Goal: Transaction & Acquisition: Purchase product/service

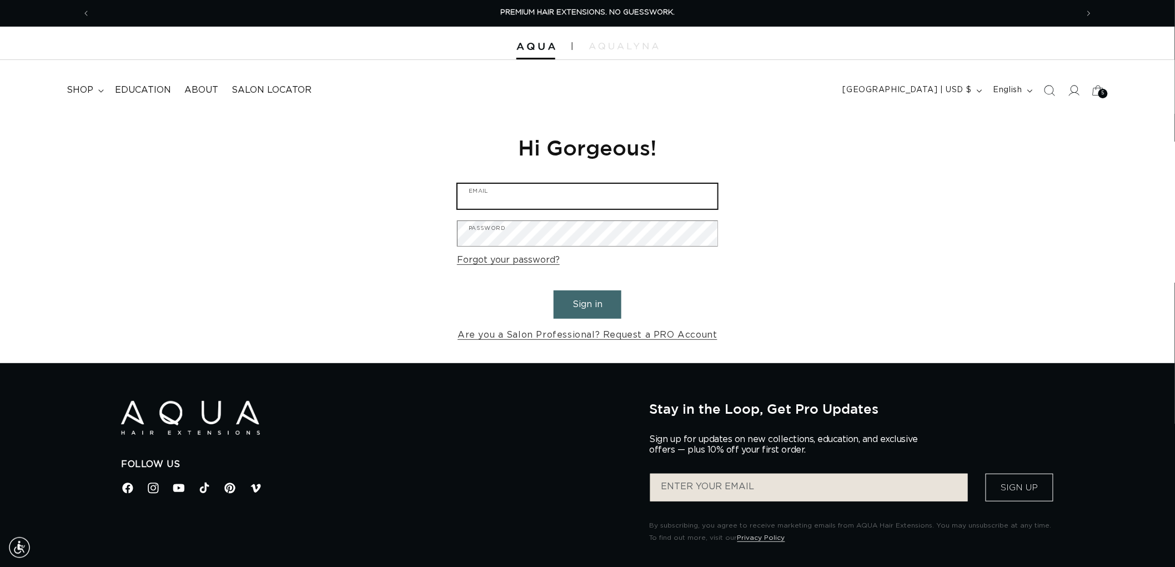
type input "graphics@pabeauty.com"
click at [576, 298] on button "Sign in" at bounding box center [588, 304] width 68 height 28
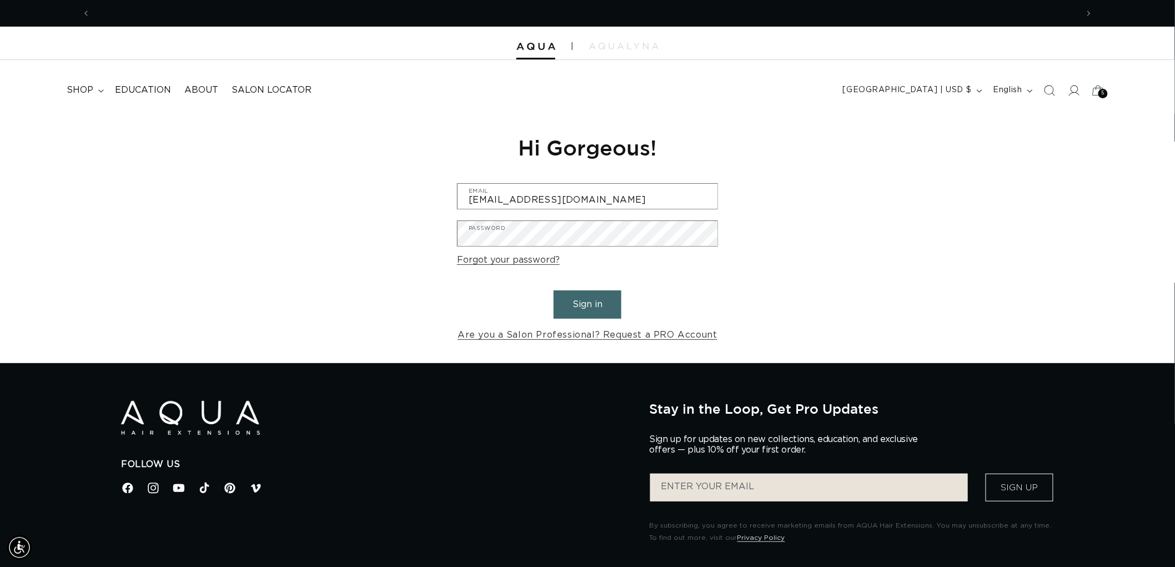
scroll to position [0, 987]
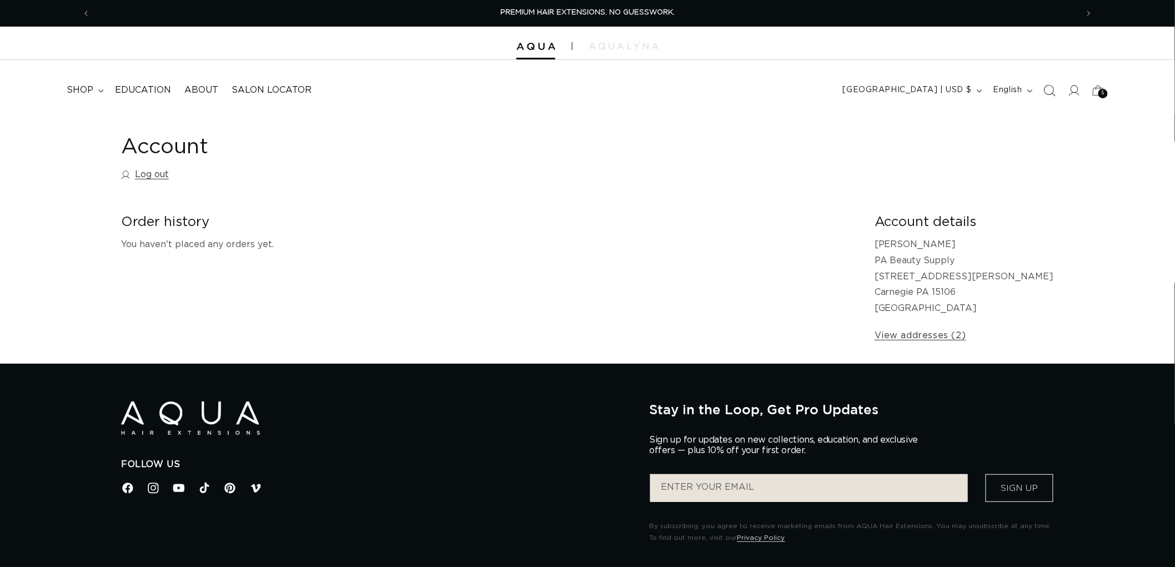
click at [1047, 96] on span "Search" at bounding box center [1049, 90] width 24 height 24
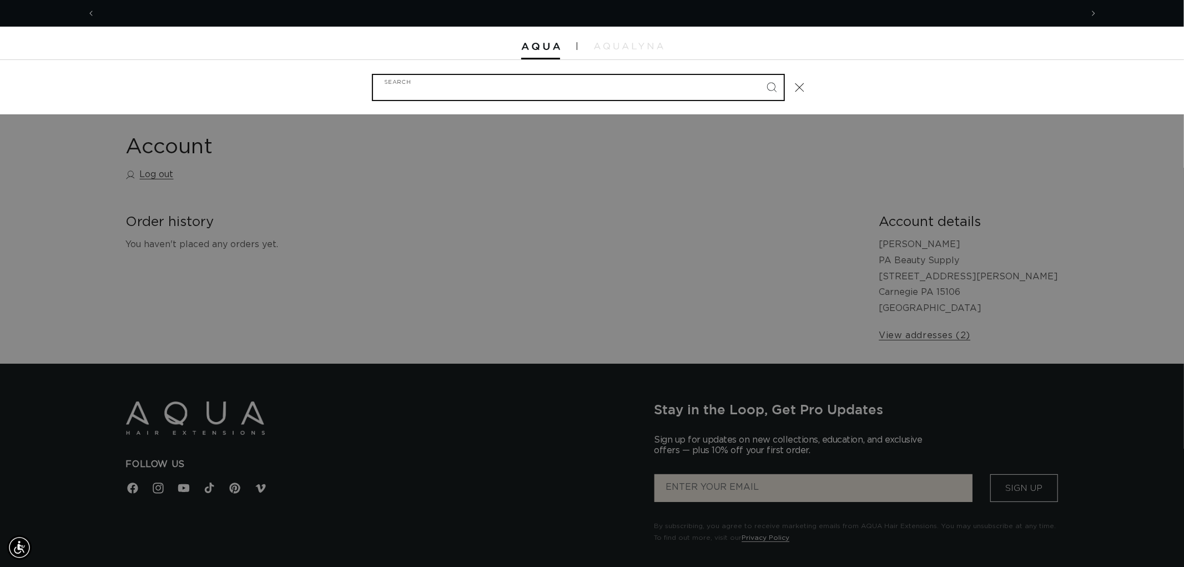
scroll to position [0, 987]
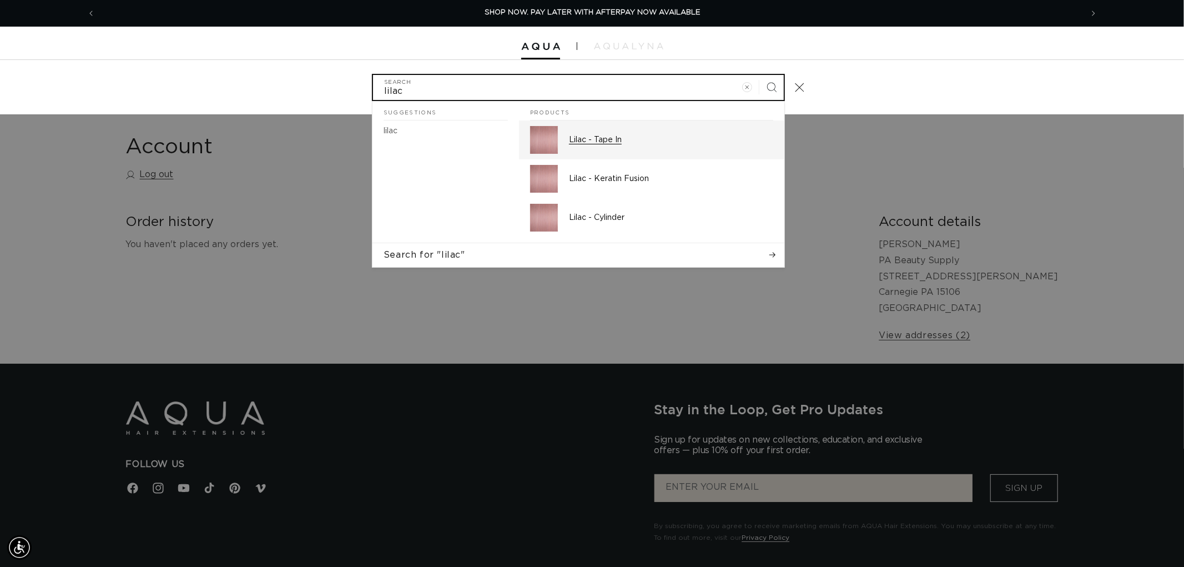
type input "lilac"
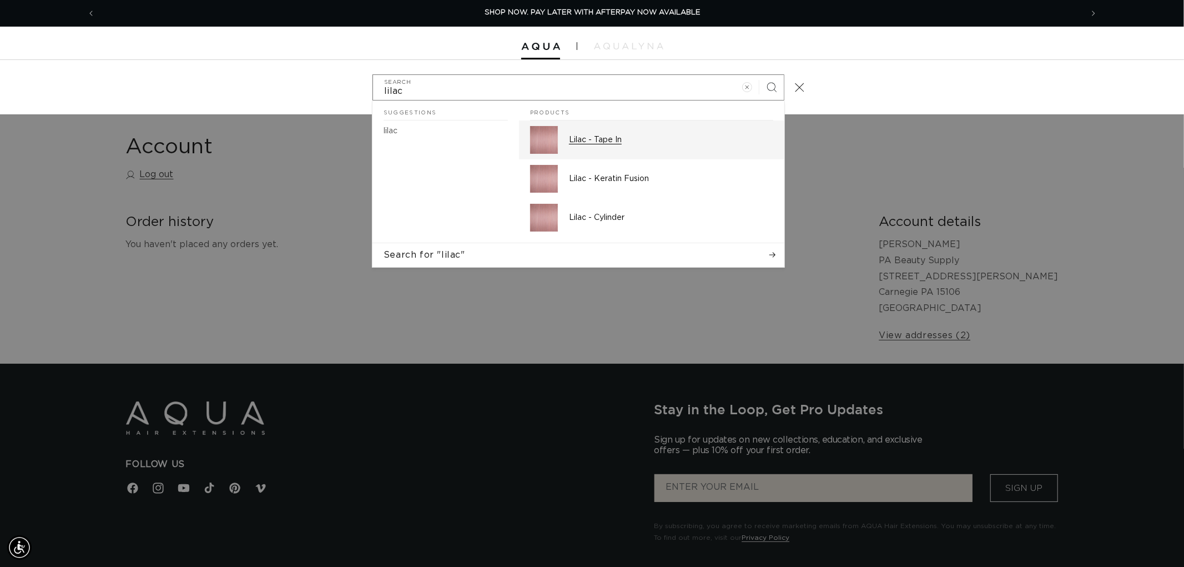
click at [628, 136] on p "Lilac - Tape In" at bounding box center [671, 140] width 204 height 10
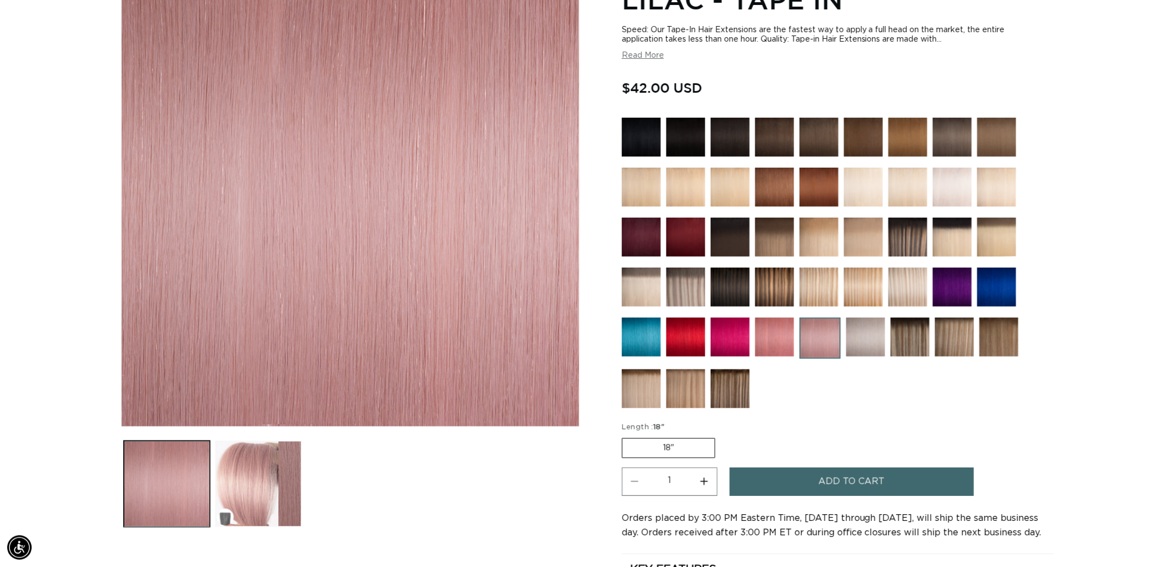
scroll to position [0, 1974]
click at [738, 343] on img at bounding box center [730, 337] width 39 height 39
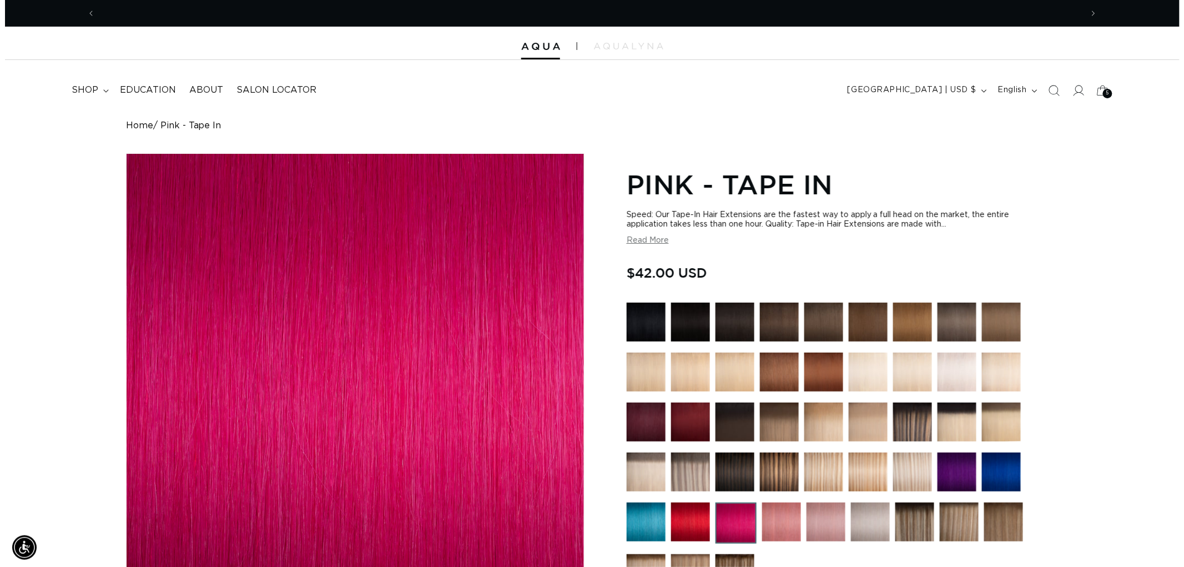
scroll to position [0, 1974]
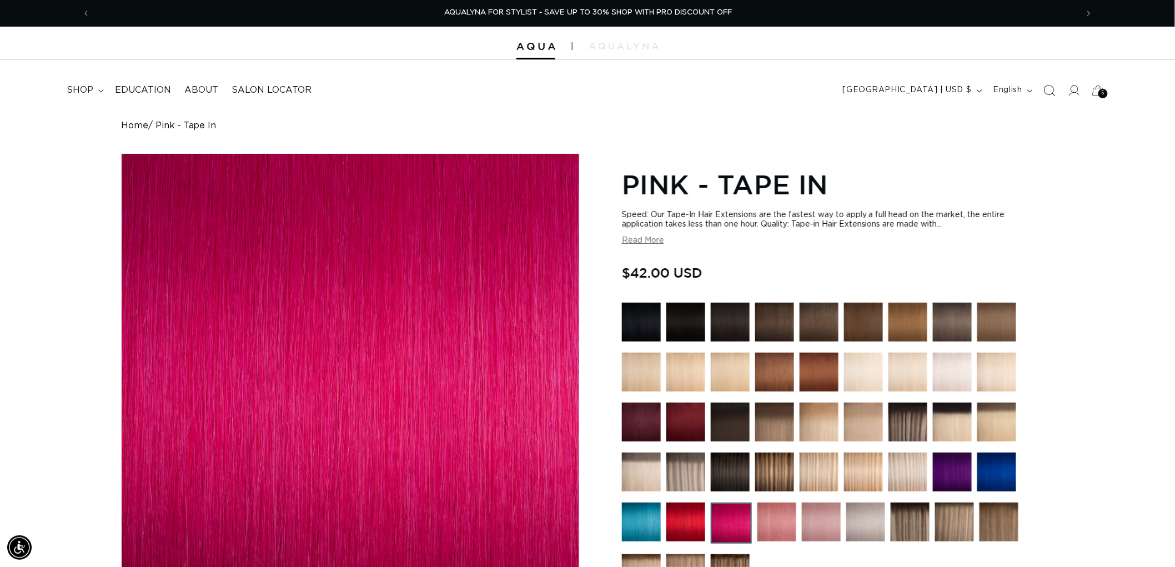
click at [1046, 89] on icon "Search" at bounding box center [1049, 90] width 12 height 12
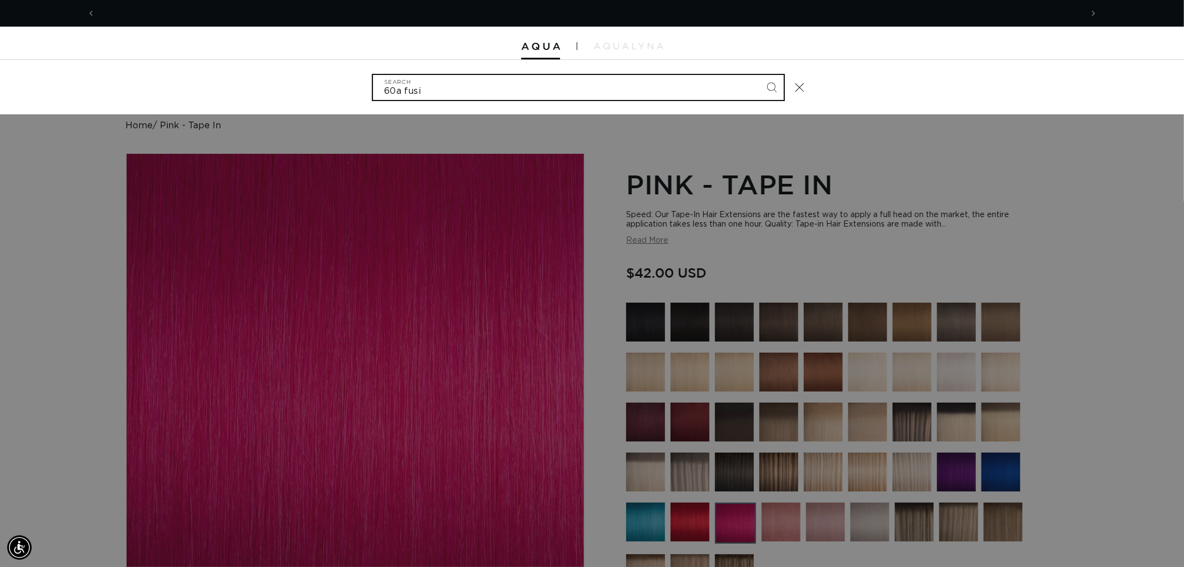
scroll to position [0, 0]
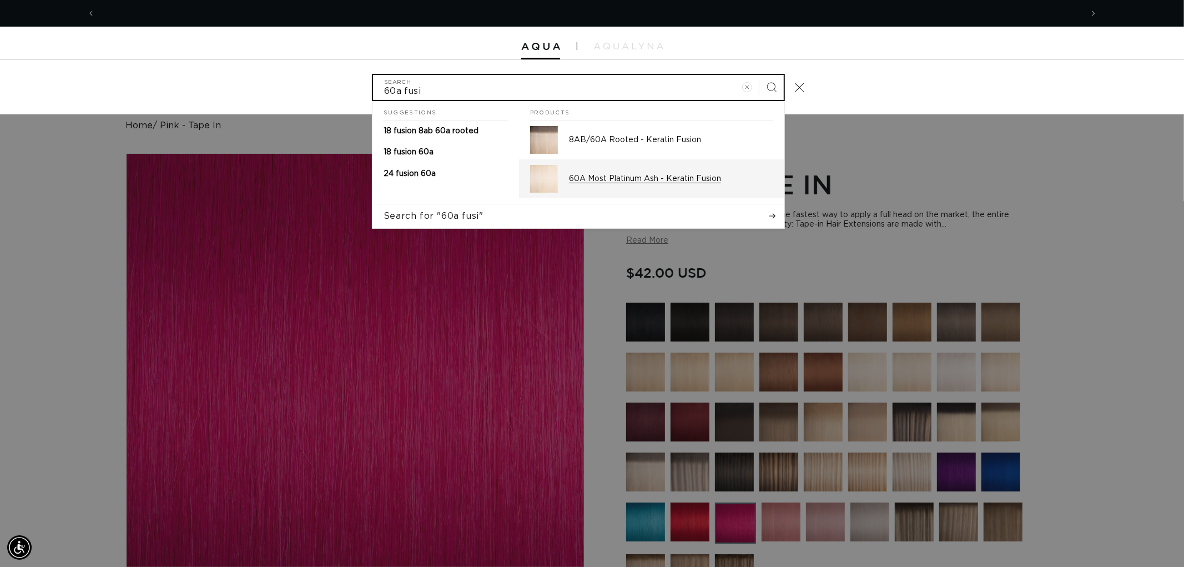
type input "60a fusi"
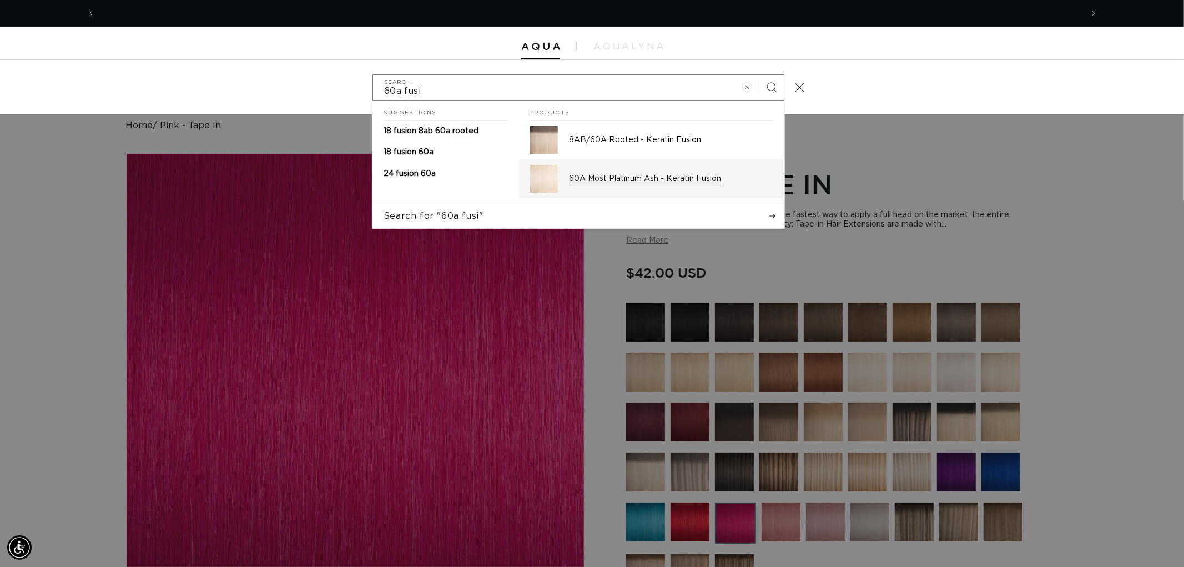
scroll to position [0, 987]
click at [607, 183] on p "60A Most Platinum Ash - Keratin Fusion" at bounding box center [671, 179] width 204 height 10
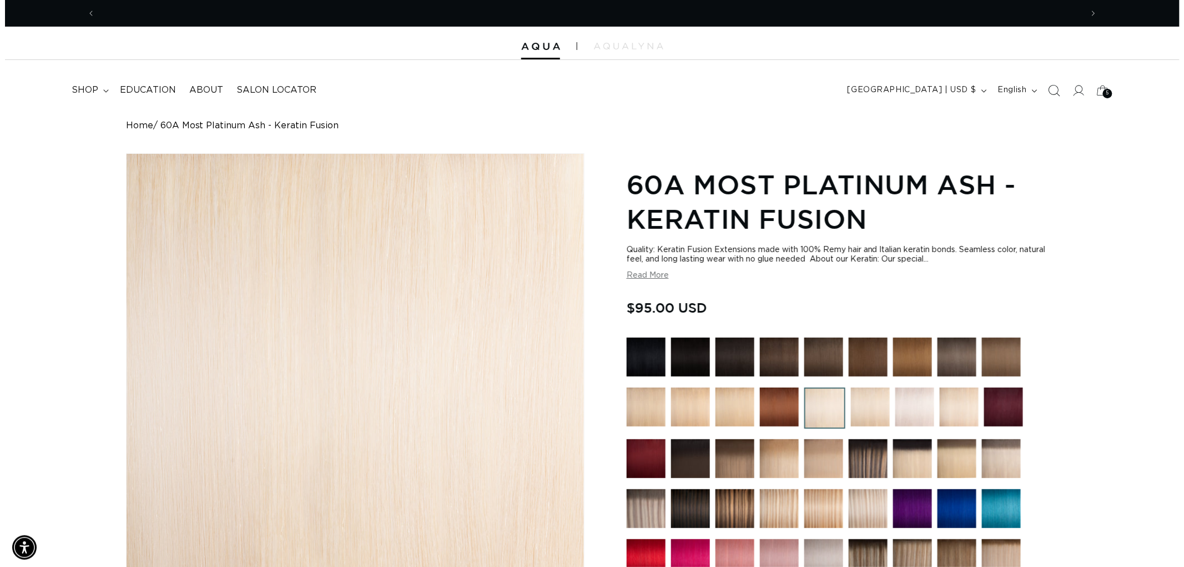
scroll to position [0, 1974]
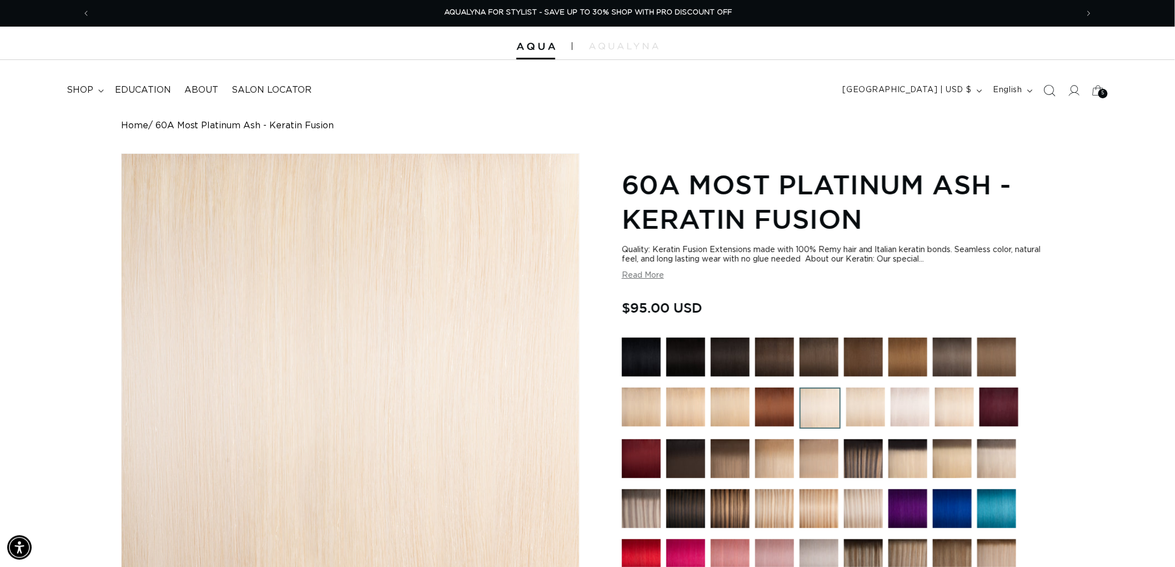
click at [1053, 86] on icon "Search" at bounding box center [1049, 90] width 12 height 12
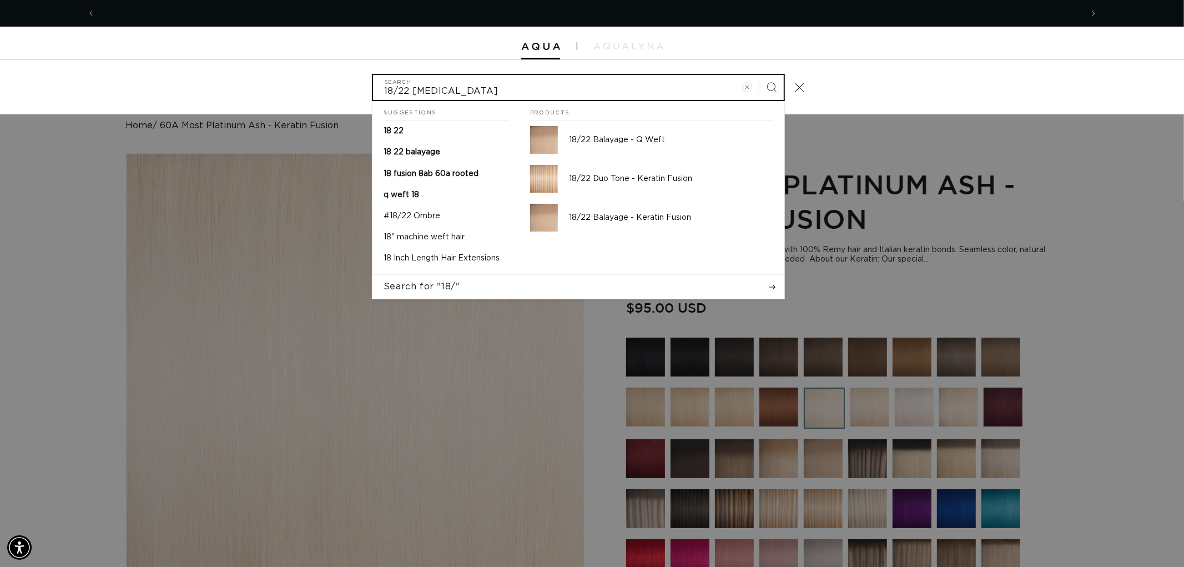
scroll to position [0, 0]
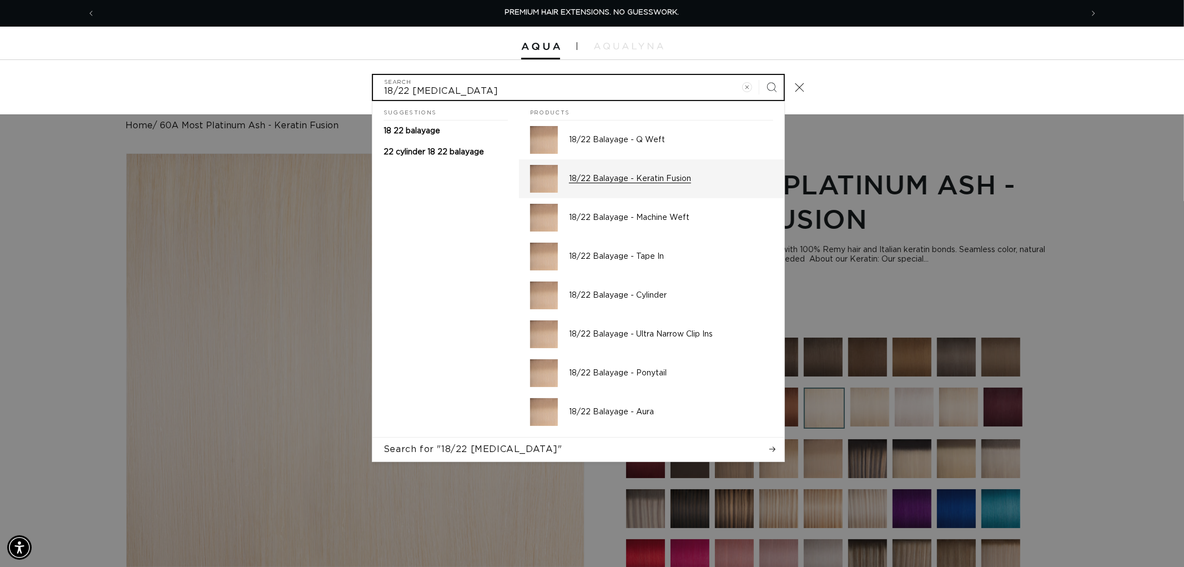
type input "18/22 bal"
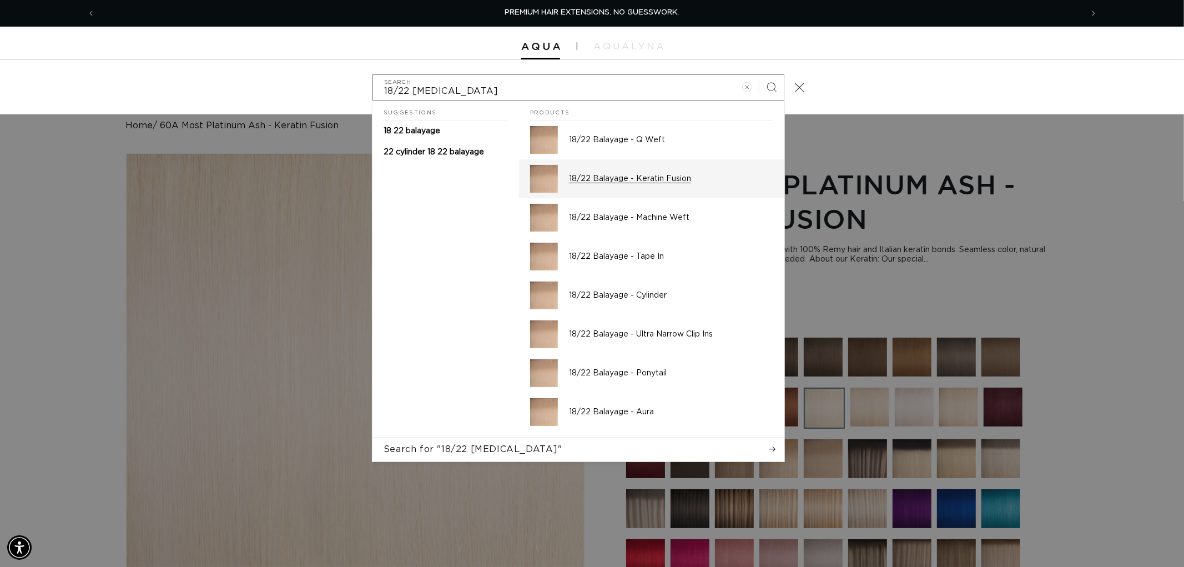
click at [591, 185] on div "18/22 Balayage - Keratin Fusion" at bounding box center [671, 179] width 204 height 28
